Goal: Information Seeking & Learning: Check status

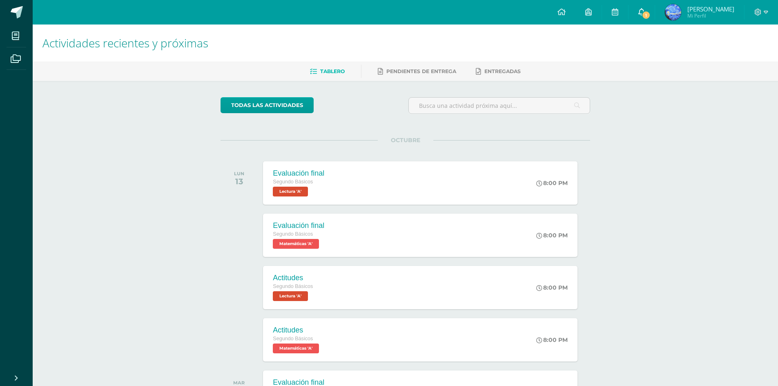
click at [645, 10] on icon at bounding box center [641, 11] width 7 height 7
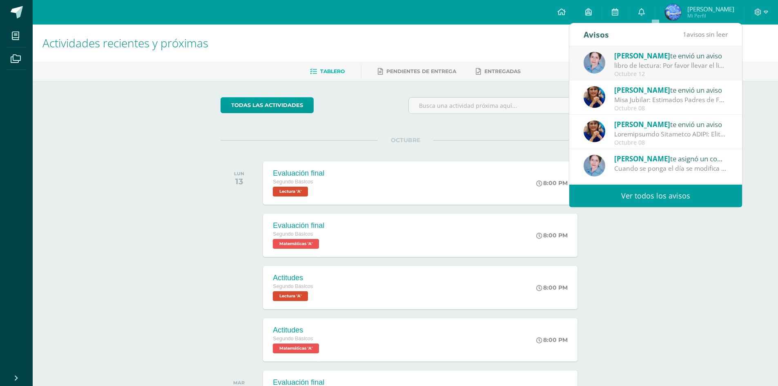
click at [638, 56] on span "[PERSON_NAME]" at bounding box center [642, 55] width 56 height 9
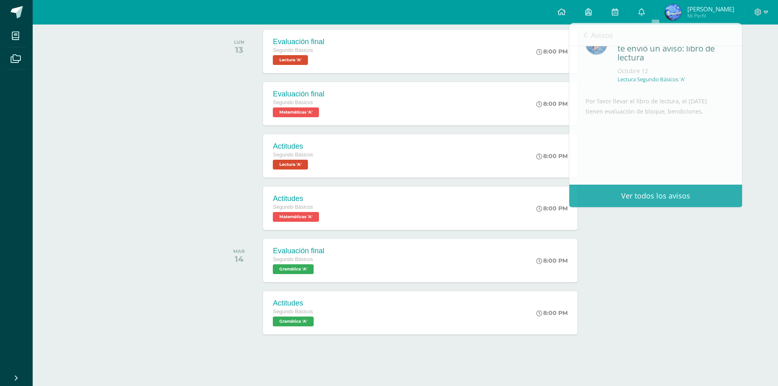
scroll to position [179, 0]
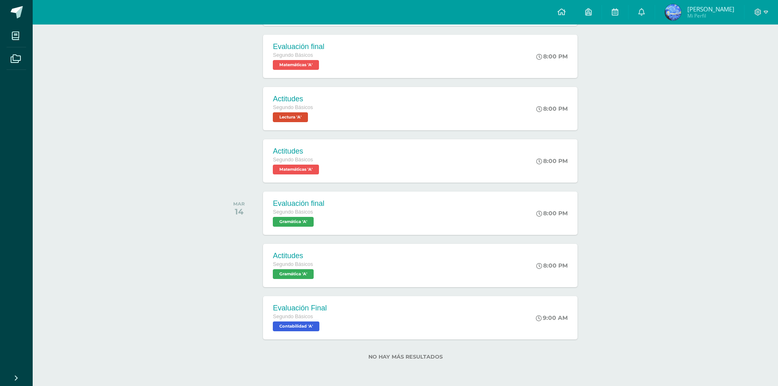
drag, startPoint x: 288, startPoint y: 166, endPoint x: 246, endPoint y: 237, distance: 82.6
click at [341, 229] on div "Evaluación final Segundo Básicos Gramática 'A' 8:00 PM Evaluación final Gramáti…" at bounding box center [420, 213] width 317 height 44
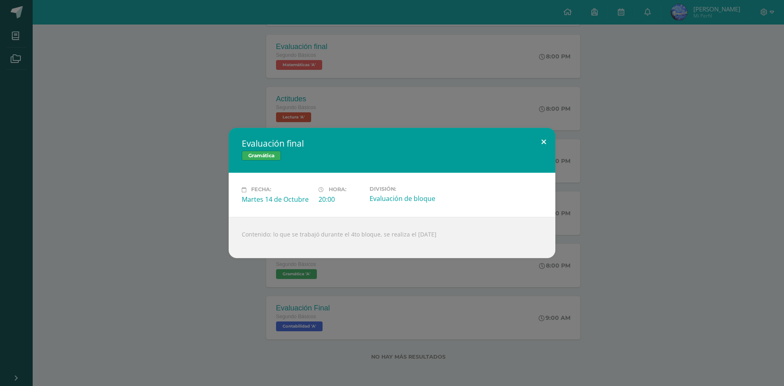
click at [550, 129] on button at bounding box center [543, 142] width 23 height 28
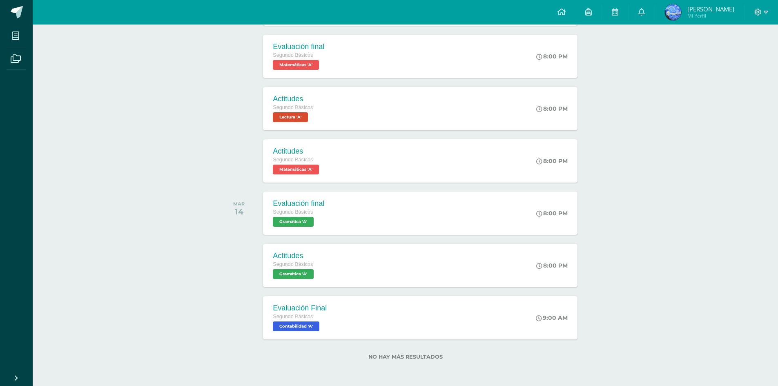
click at [709, 13] on span "Mi Perfil" at bounding box center [710, 15] width 47 height 7
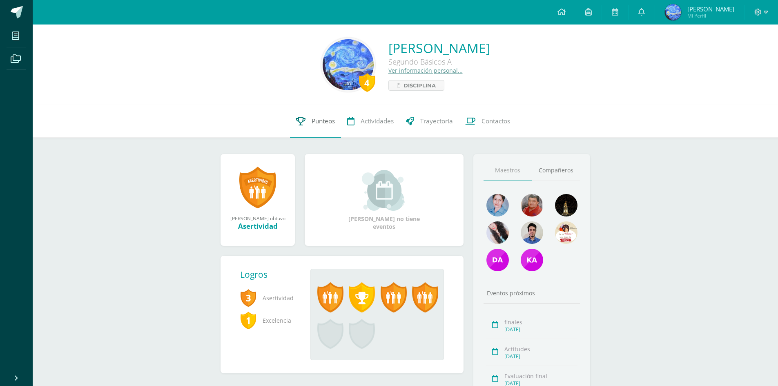
click at [333, 123] on span "Punteos" at bounding box center [323, 121] width 23 height 9
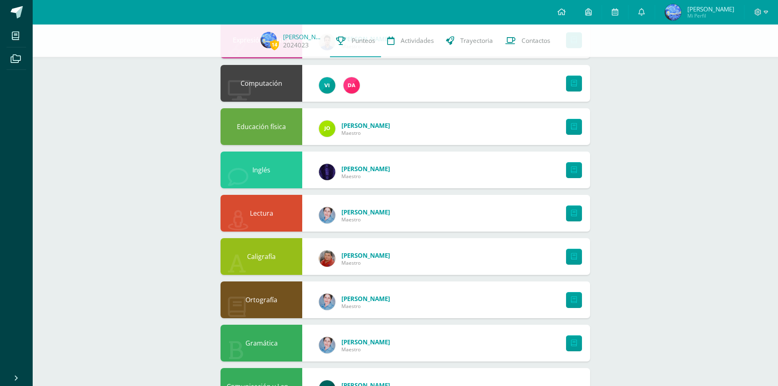
scroll to position [445, 0]
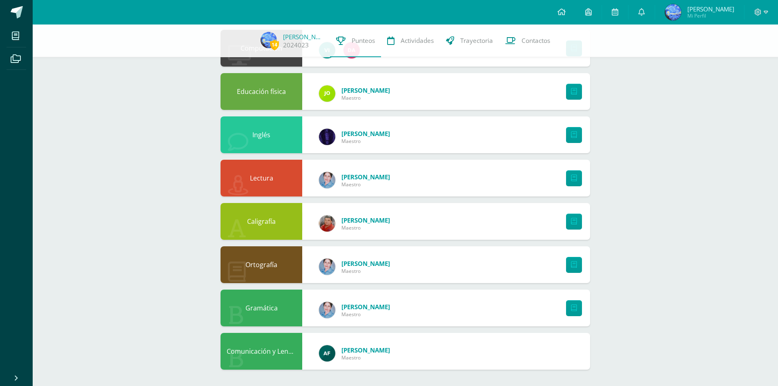
drag, startPoint x: 481, startPoint y: 292, endPoint x: 511, endPoint y: 290, distance: 29.9
click at [578, 308] on link at bounding box center [574, 308] width 16 height 16
